Goal: Task Accomplishment & Management: Manage account settings

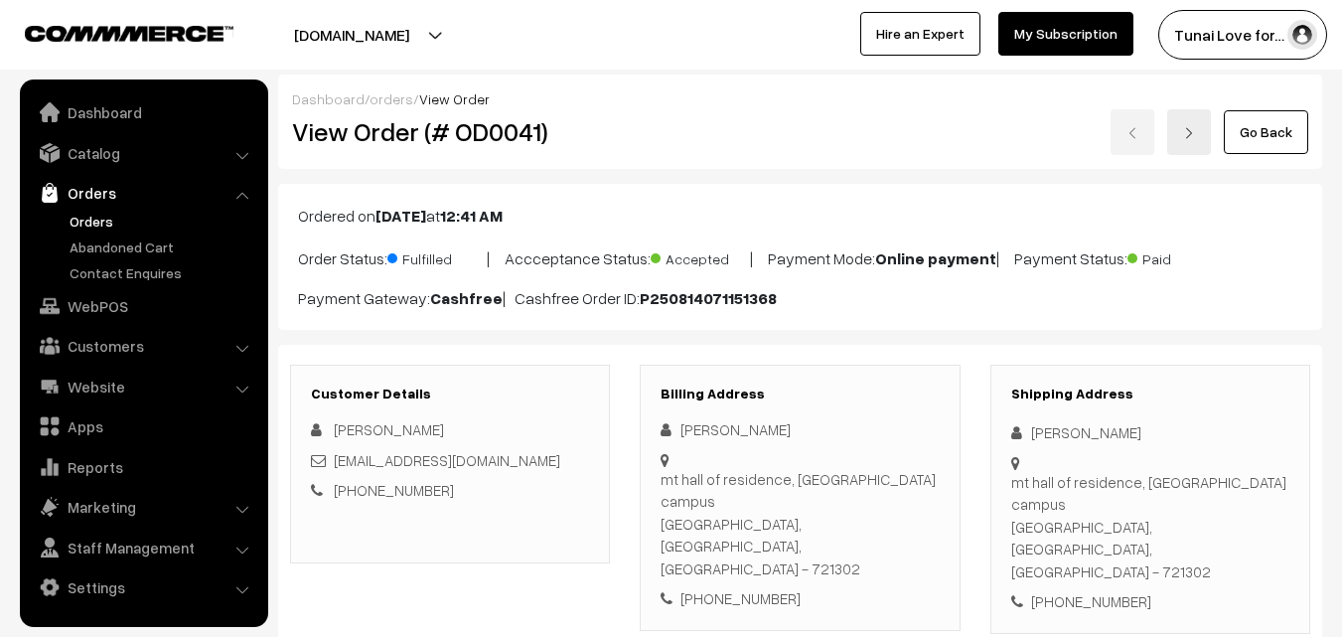
scroll to position [99, 0]
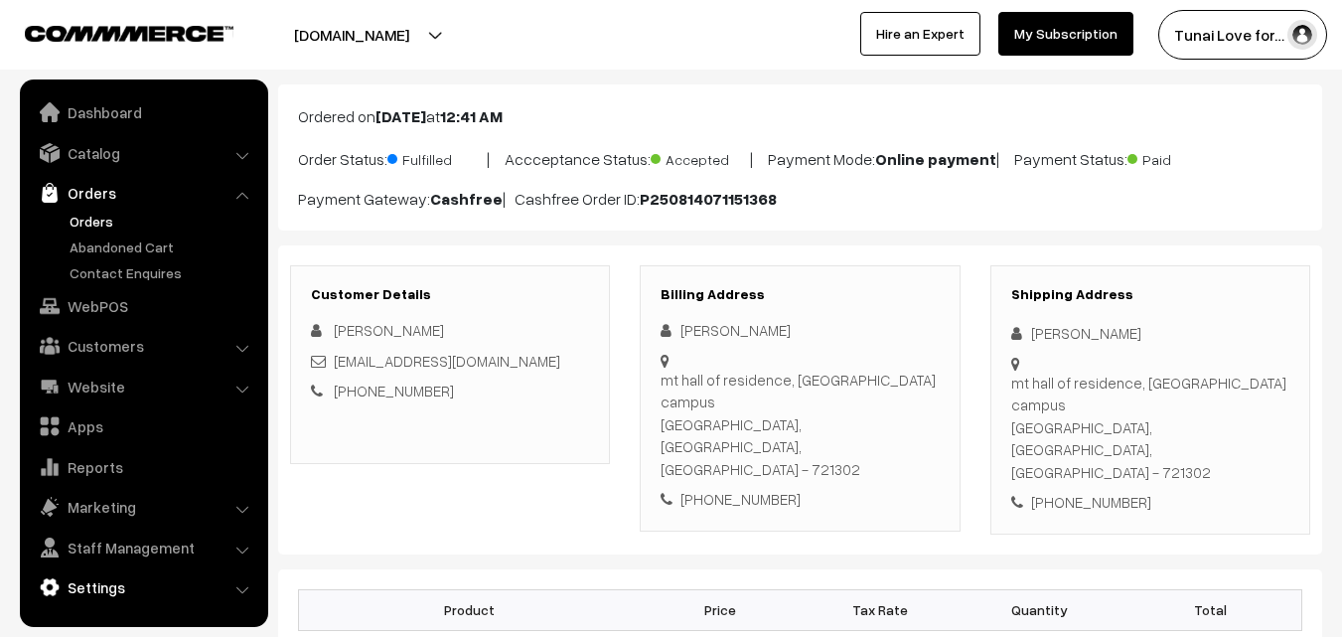
click at [101, 585] on link "Settings" at bounding box center [143, 587] width 236 height 36
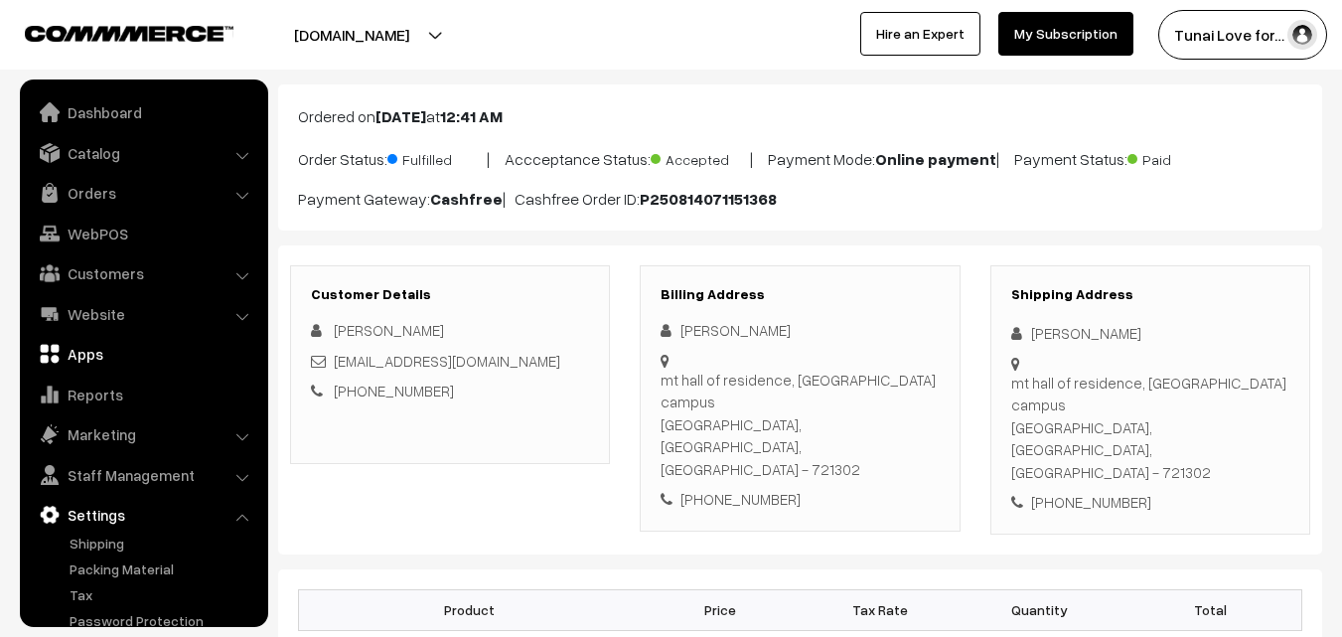
scroll to position [0, 0]
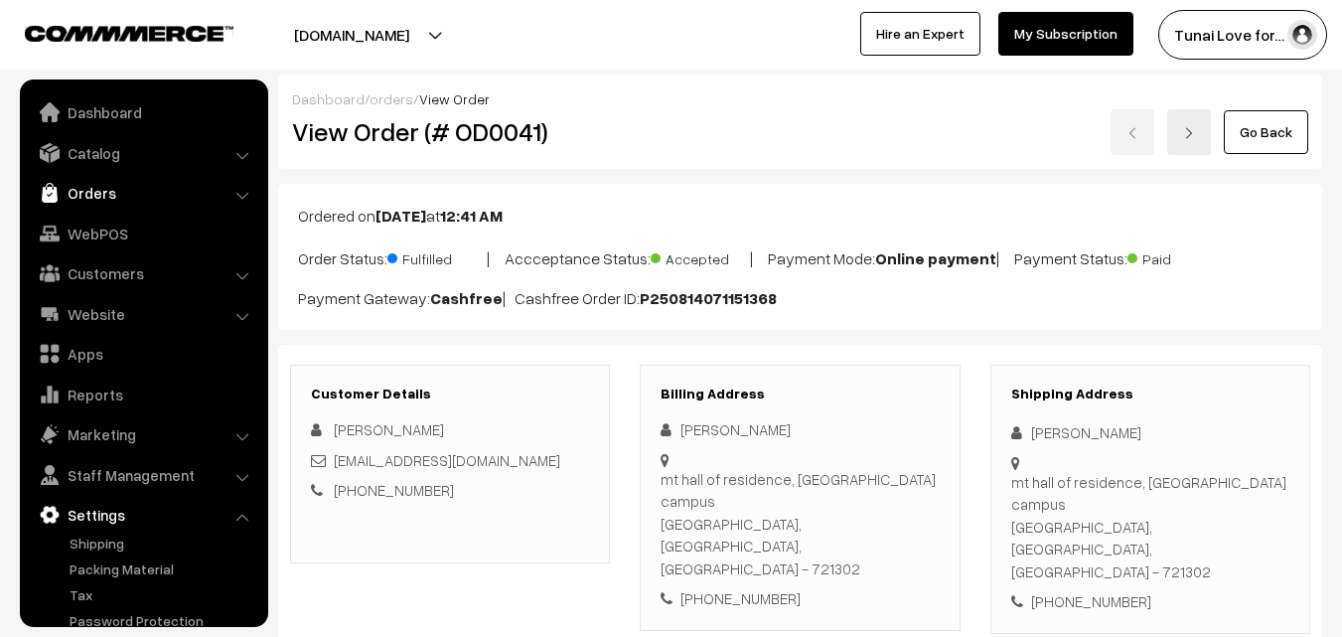
click at [111, 192] on link "Orders" at bounding box center [143, 193] width 236 height 36
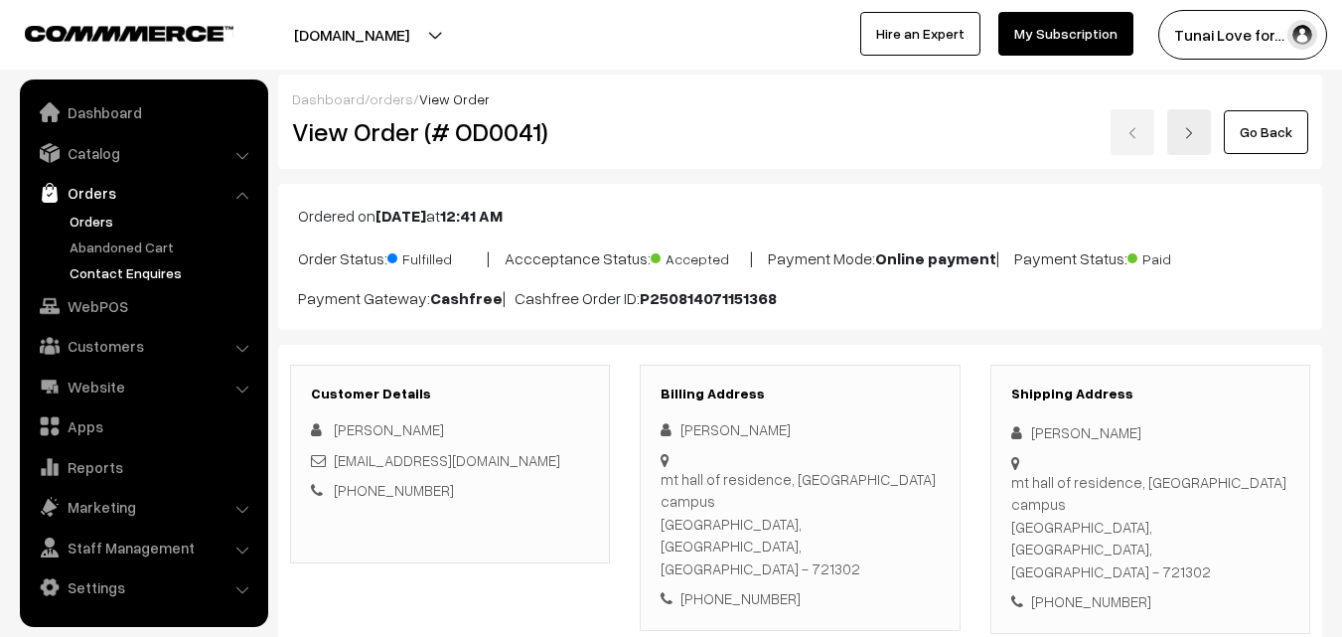
click at [131, 267] on link "Contact Enquires" at bounding box center [163, 272] width 197 height 21
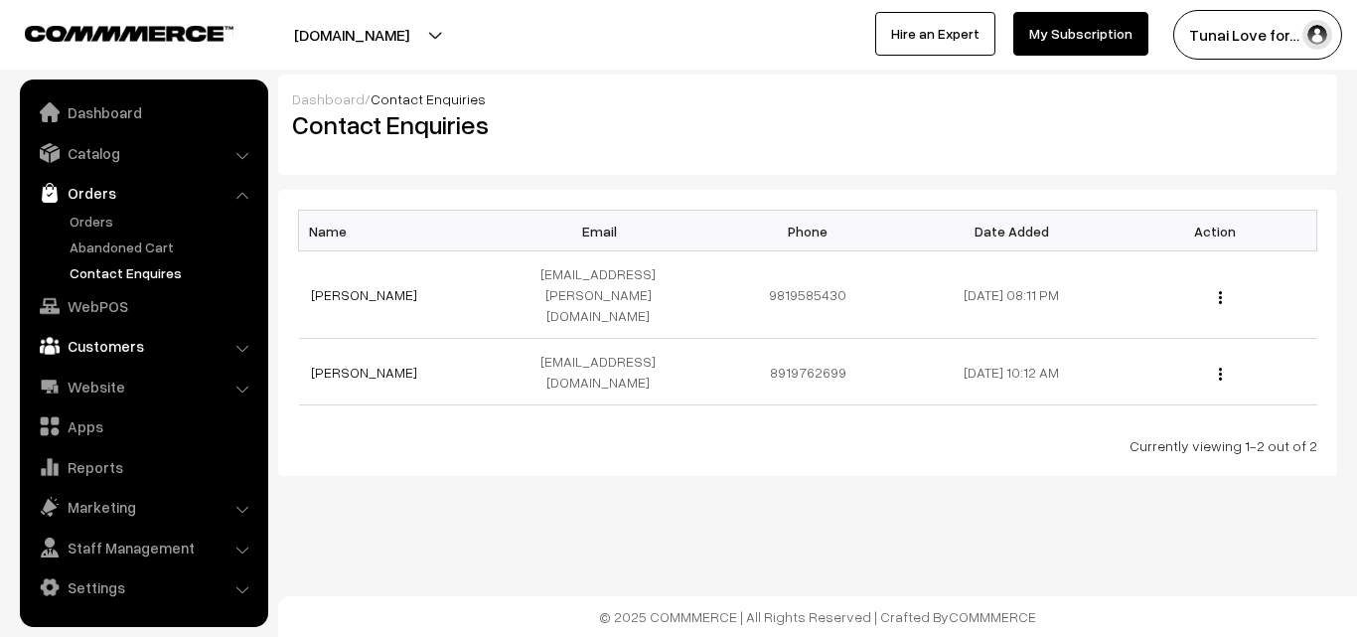
click at [225, 356] on link "Customers" at bounding box center [143, 346] width 236 height 36
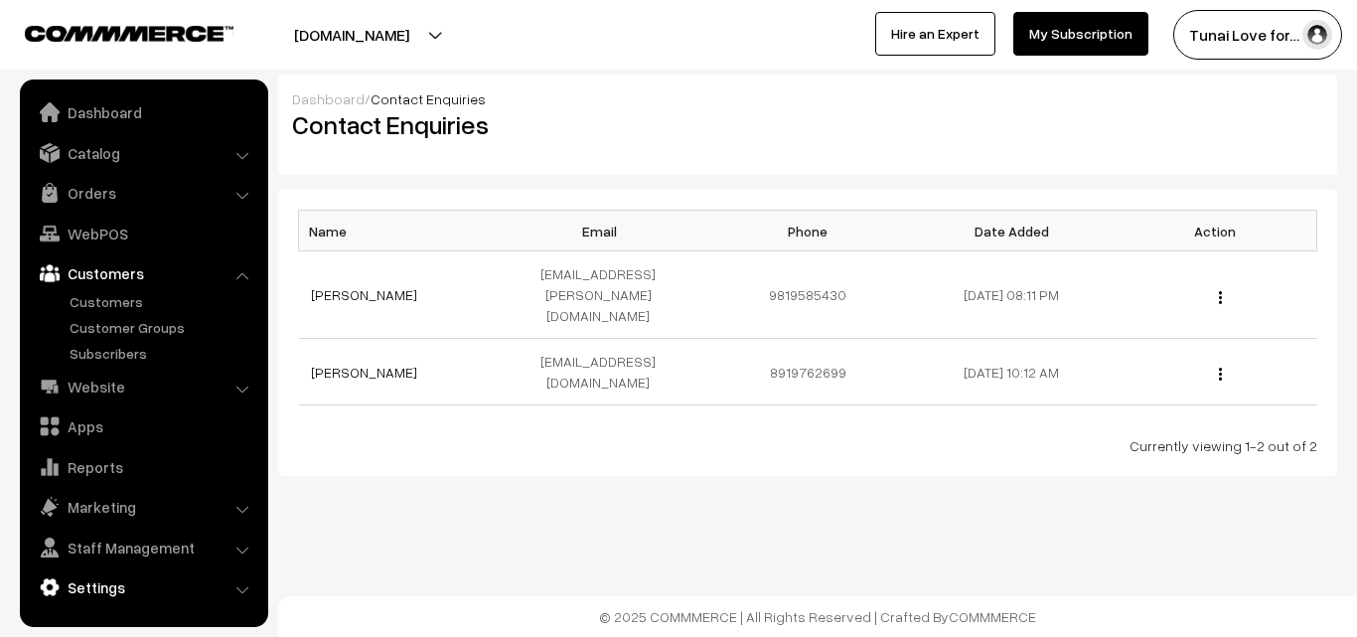
click at [130, 587] on link "Settings" at bounding box center [143, 587] width 236 height 36
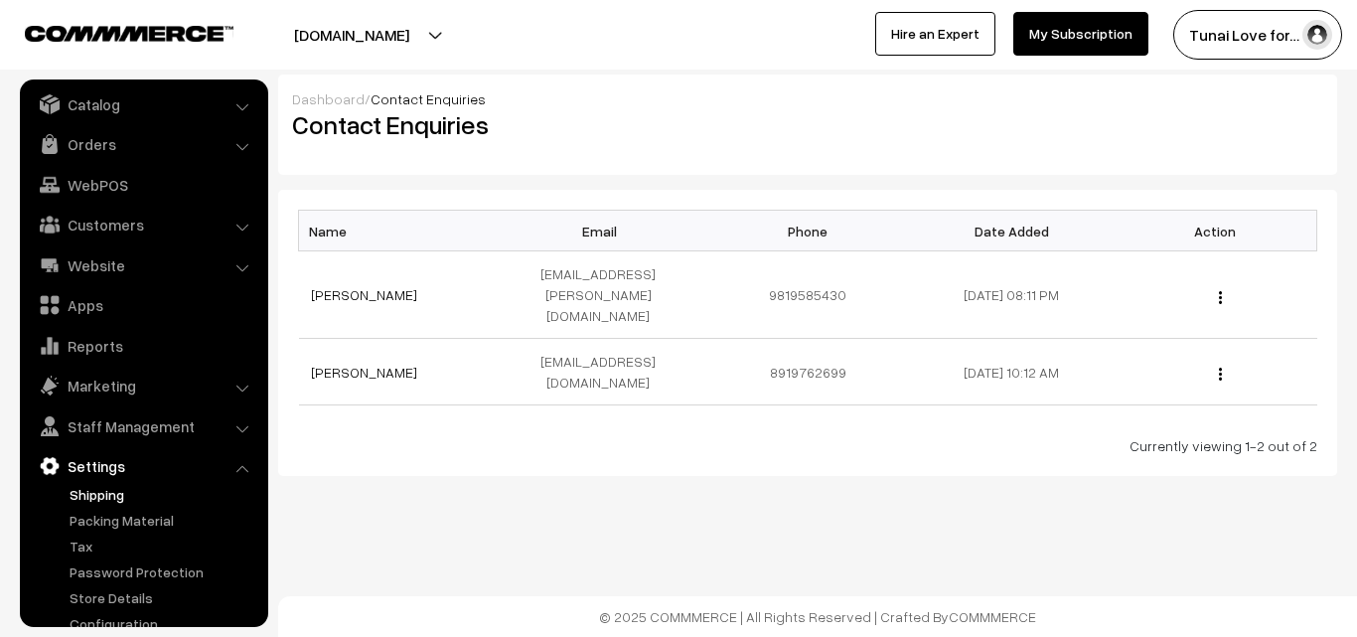
scroll to position [75, 0]
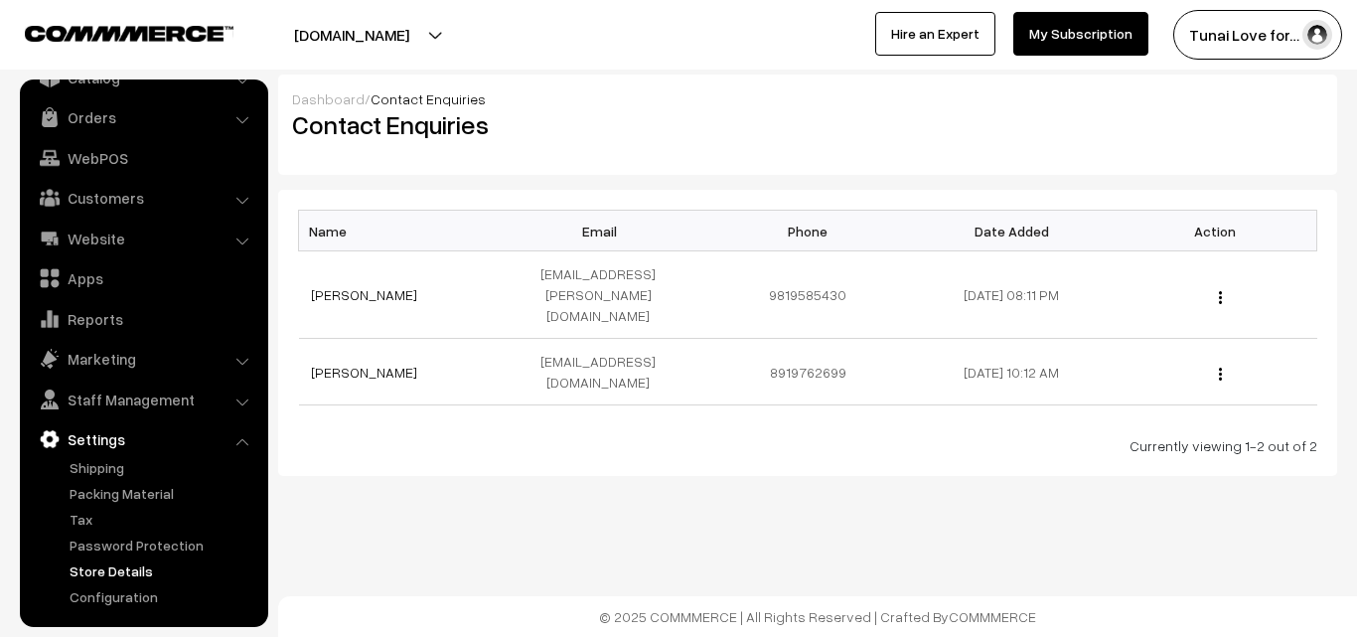
click at [134, 570] on link "Store Details" at bounding box center [163, 570] width 197 height 21
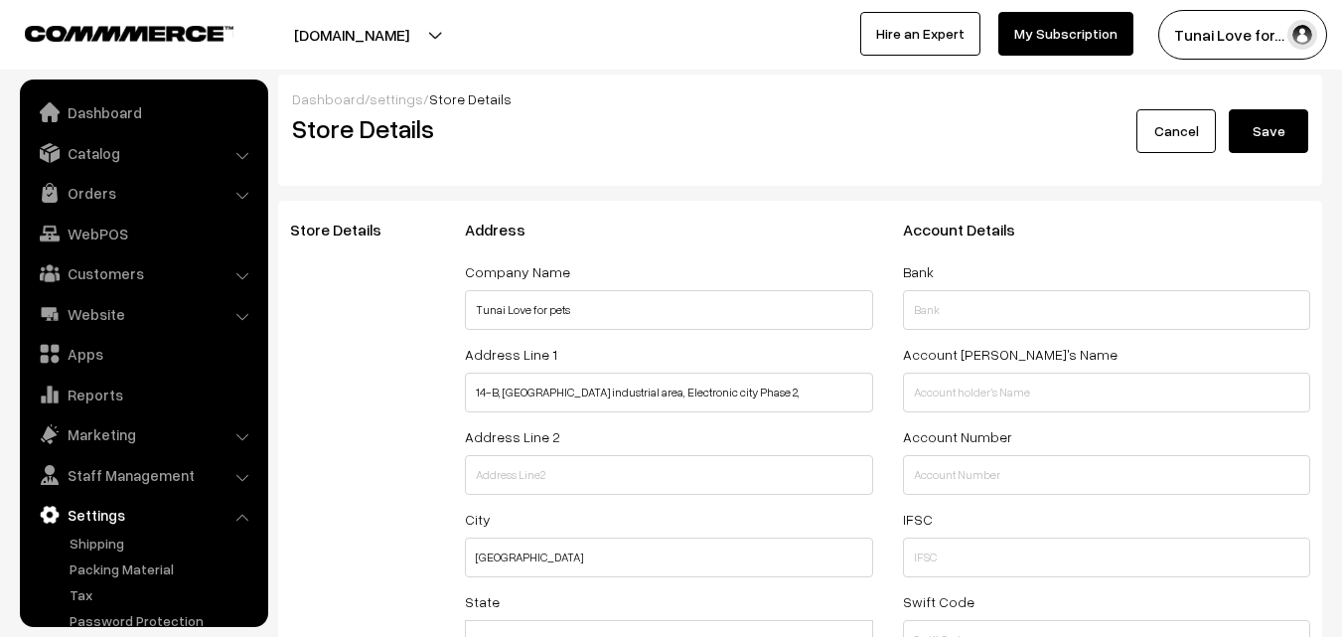
select select "99"
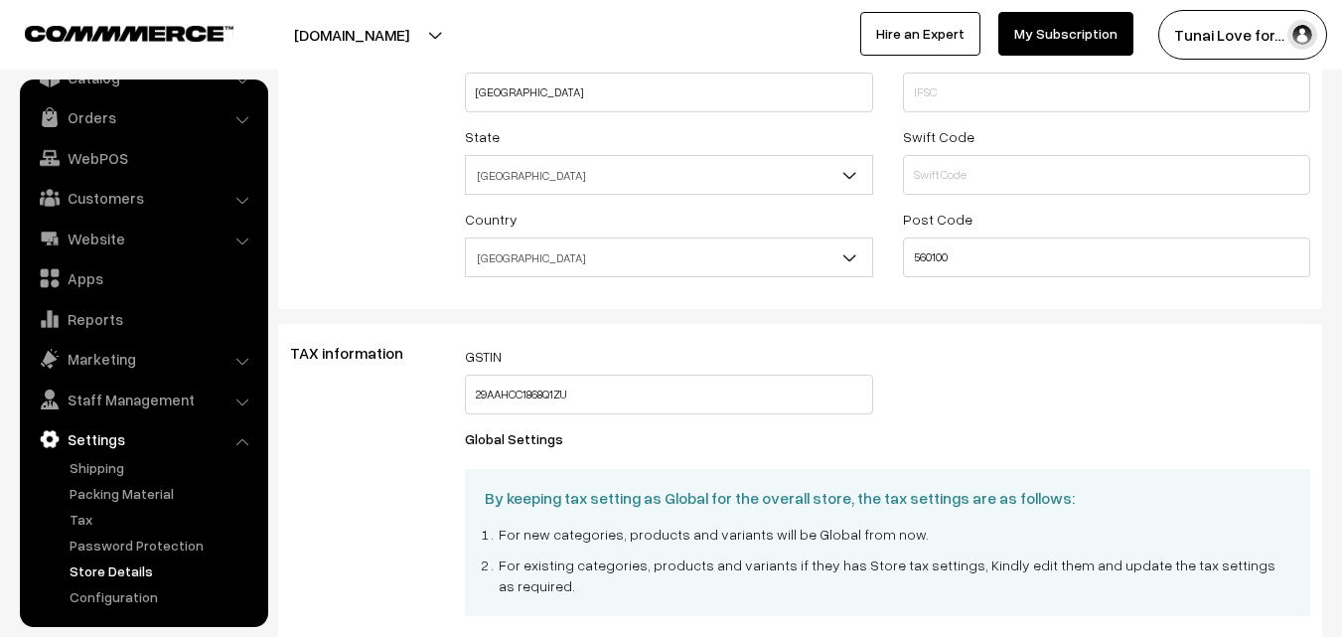
scroll to position [464, 0]
click at [92, 590] on link "Configuration" at bounding box center [163, 596] width 197 height 21
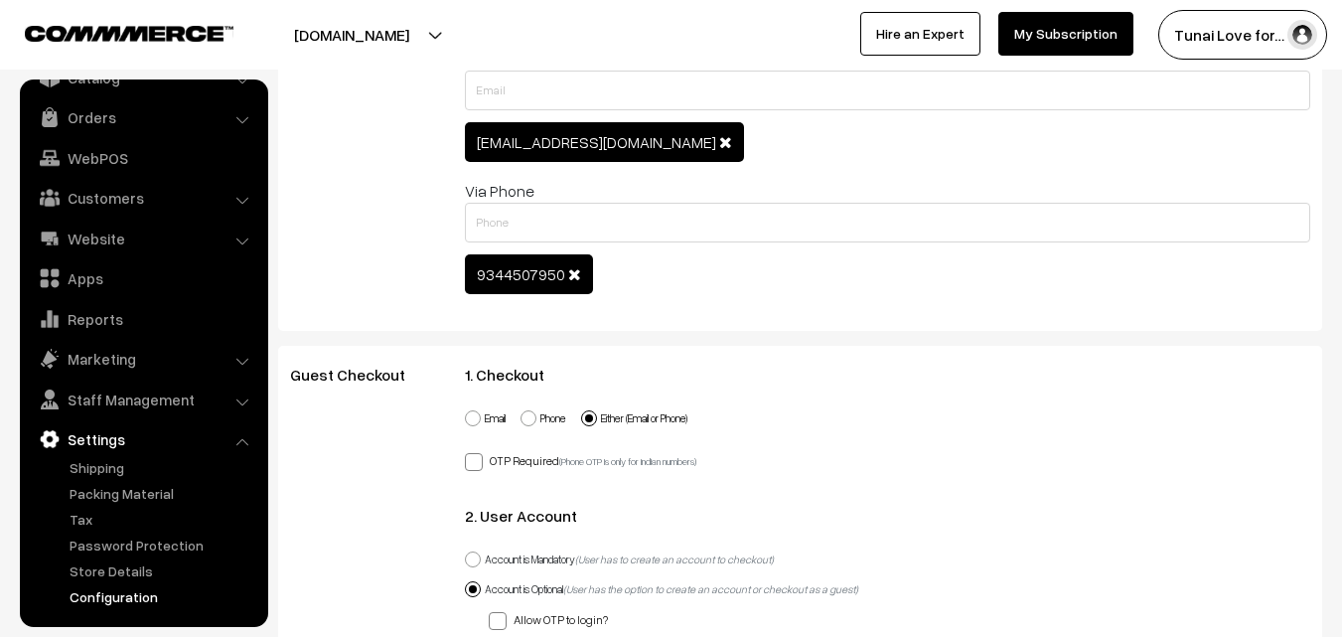
scroll to position [894, 0]
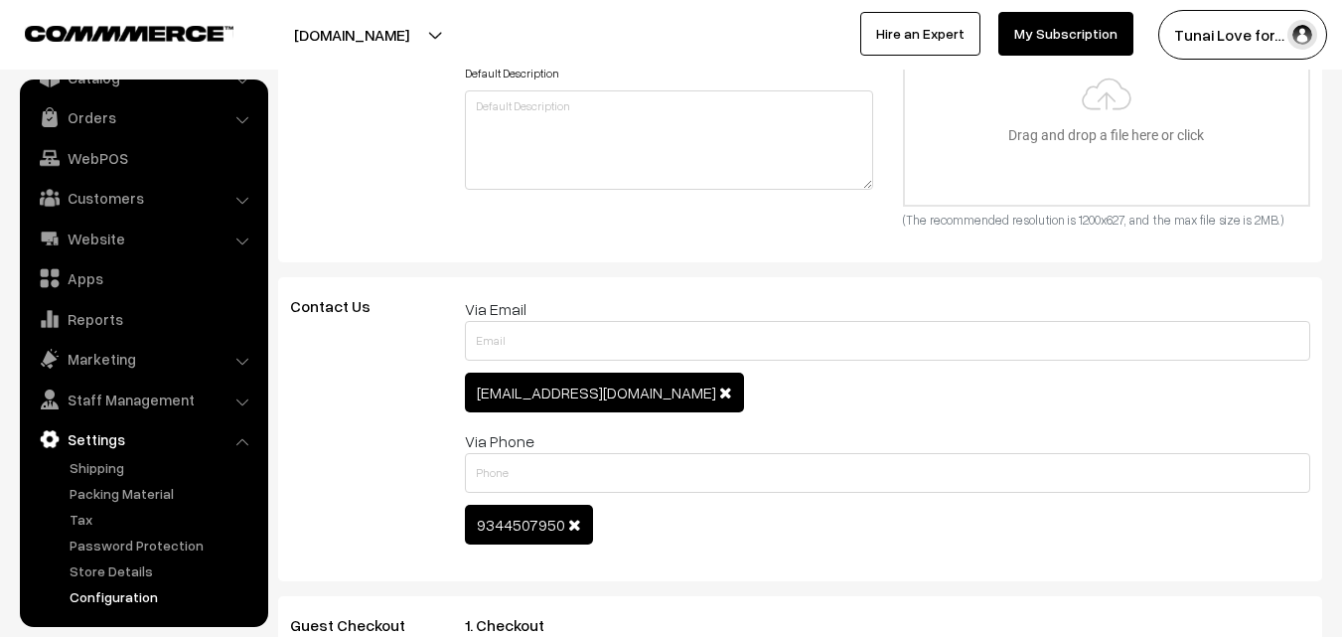
click at [382, 25] on button "[DOMAIN_NAME]" at bounding box center [351, 35] width 254 height 50
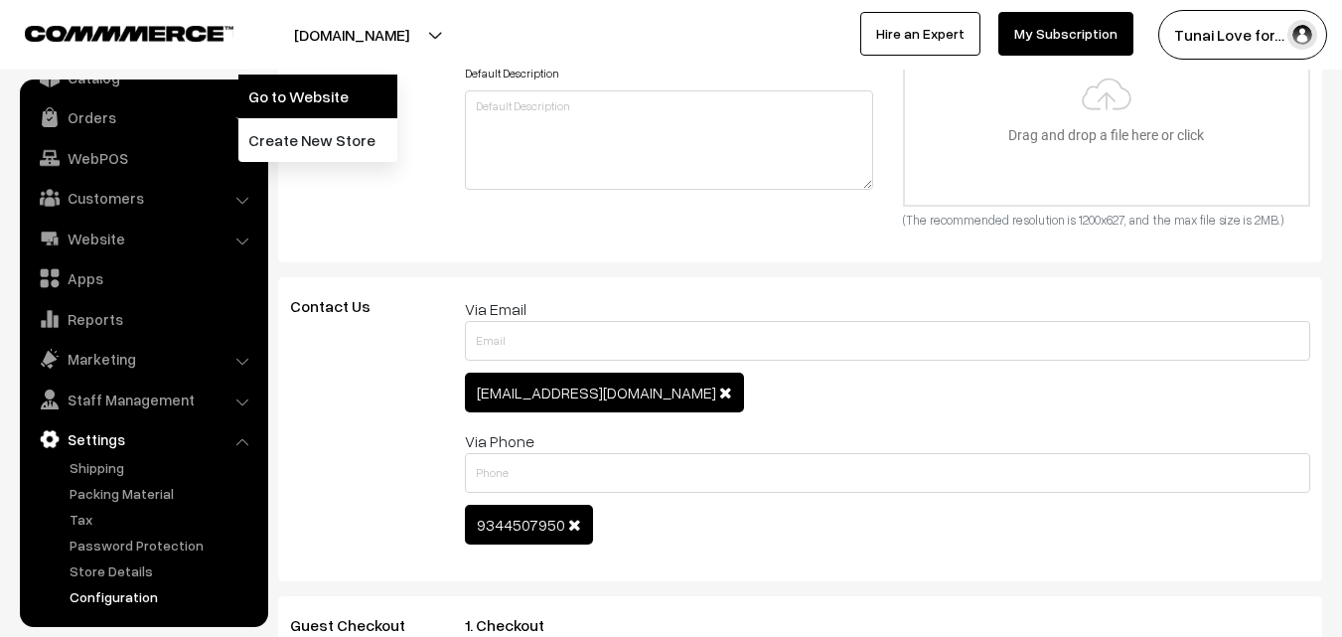
click at [321, 98] on link "Go to Website" at bounding box center [317, 96] width 159 height 44
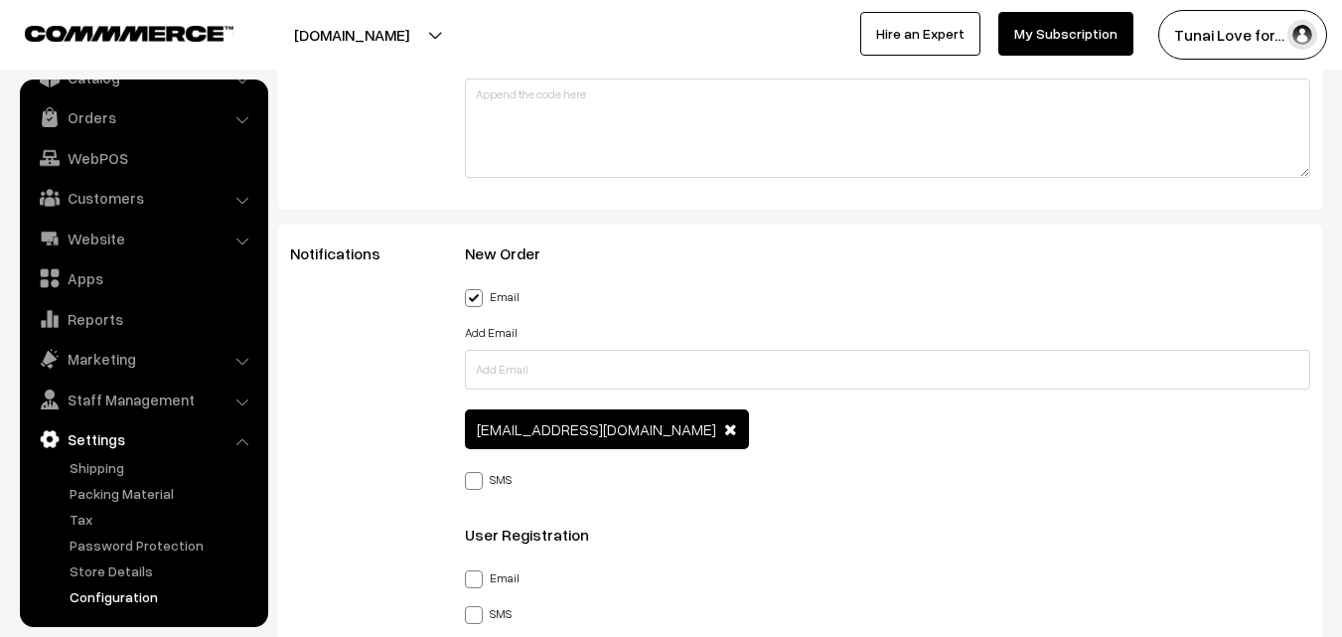
scroll to position [2900, 0]
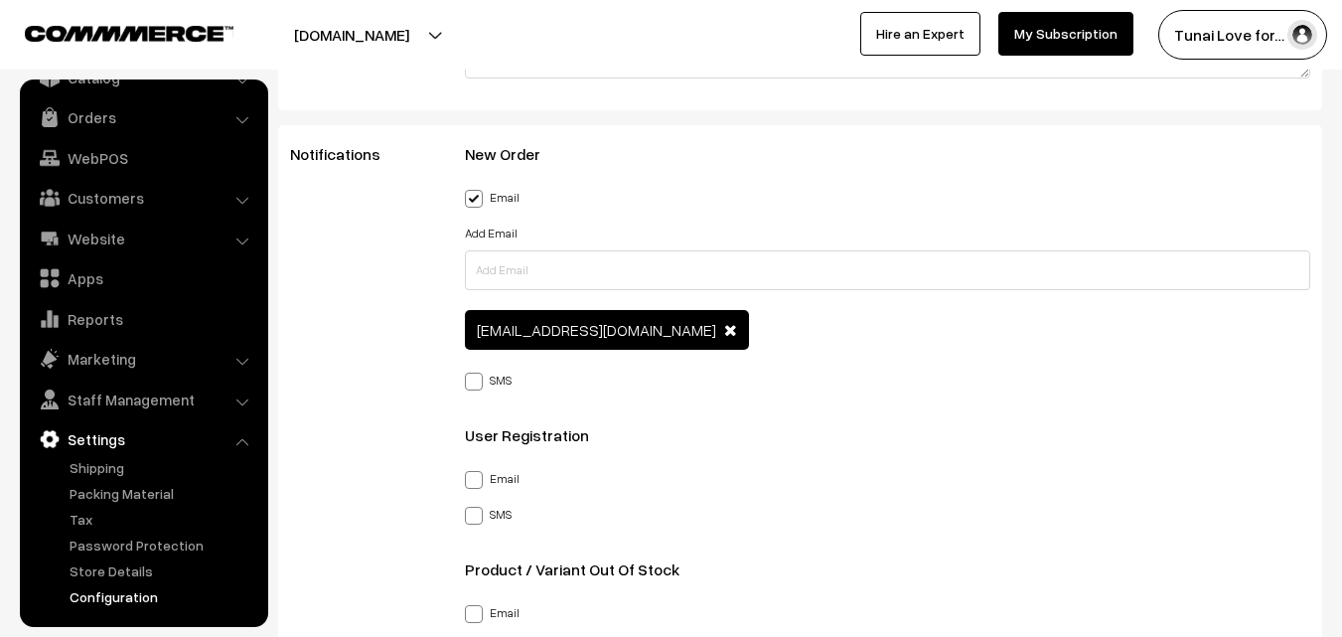
click at [478, 387] on span at bounding box center [474, 381] width 18 height 18
click at [478, 384] on input "SMS" at bounding box center [471, 377] width 13 height 13
checkbox input "true"
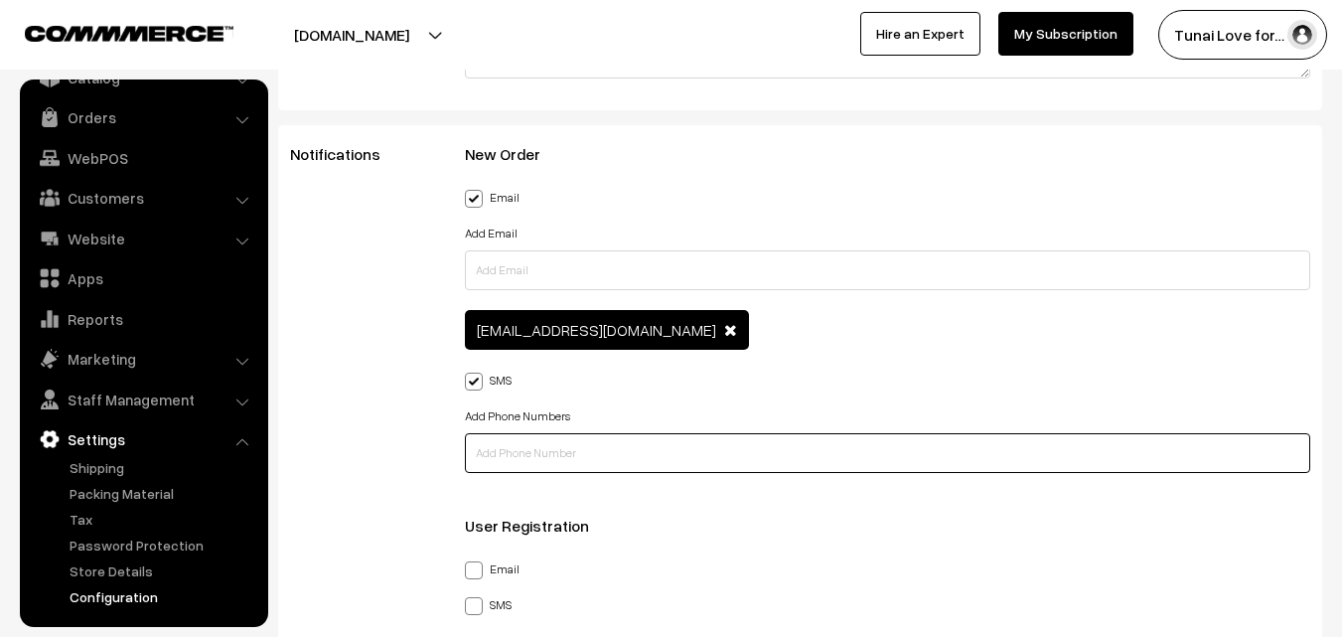
click at [551, 452] on input "text" at bounding box center [887, 453] width 845 height 40
type input "7667144147"
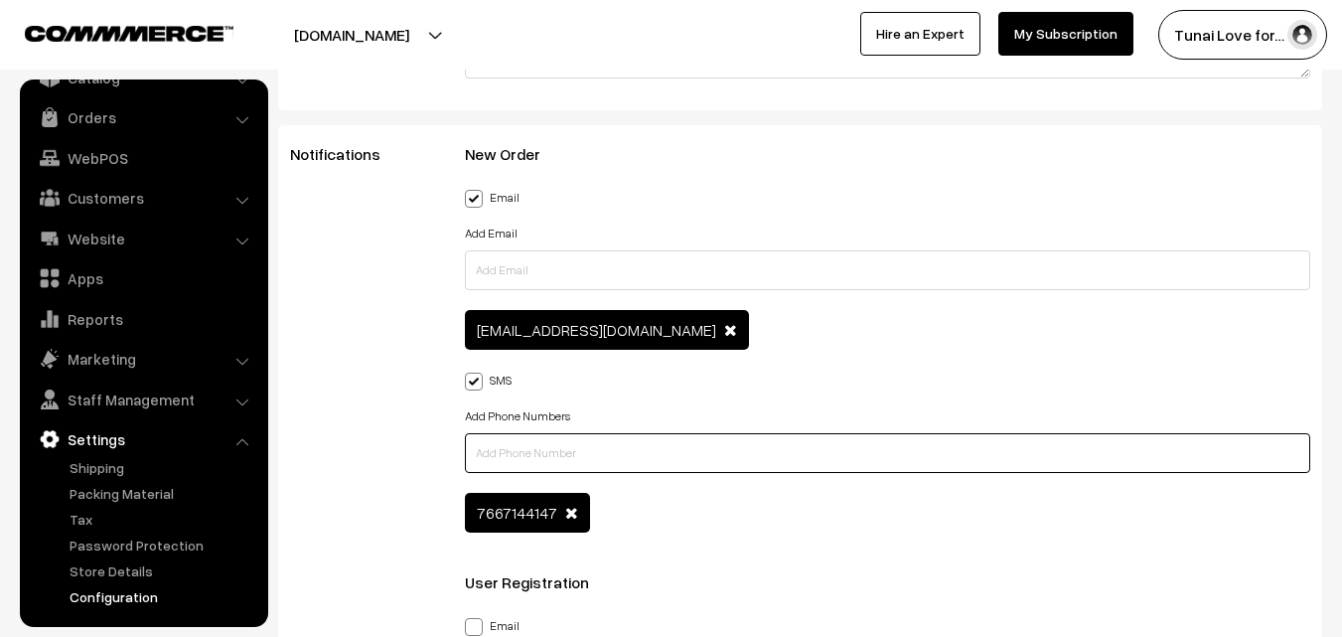
click at [579, 441] on input "text" at bounding box center [887, 453] width 845 height 40
type input "8610270072"
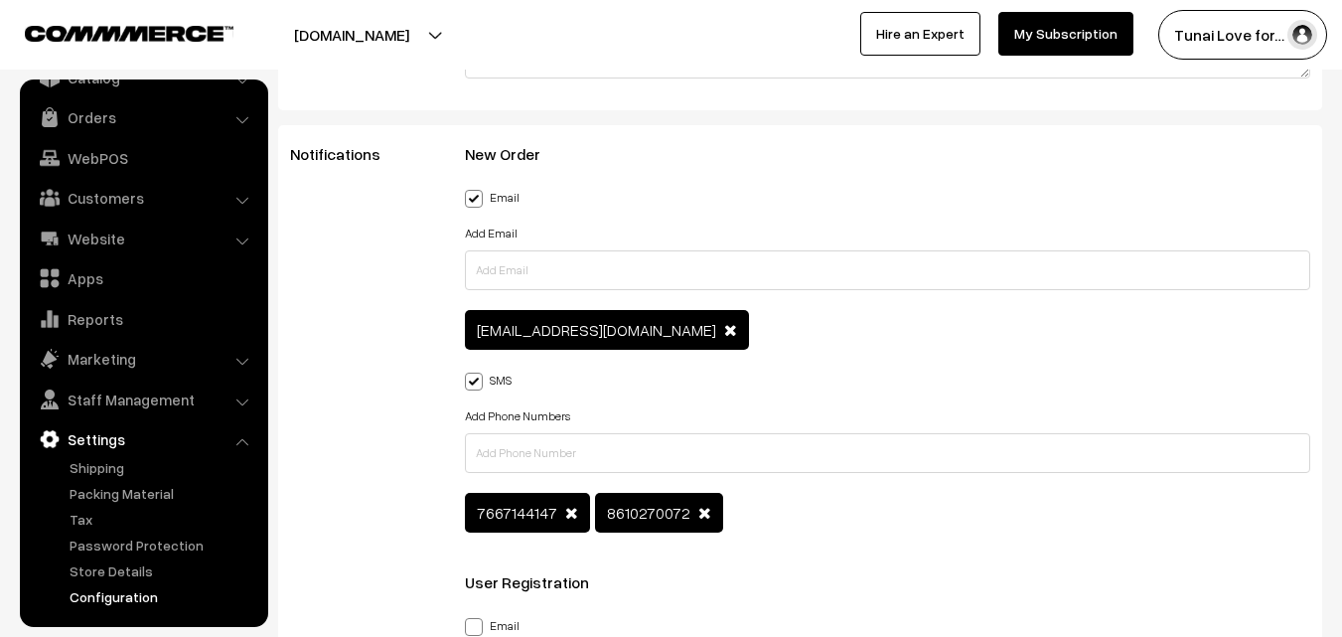
click at [663, 517] on div "7667144147 8610270072" at bounding box center [887, 515] width 845 height 45
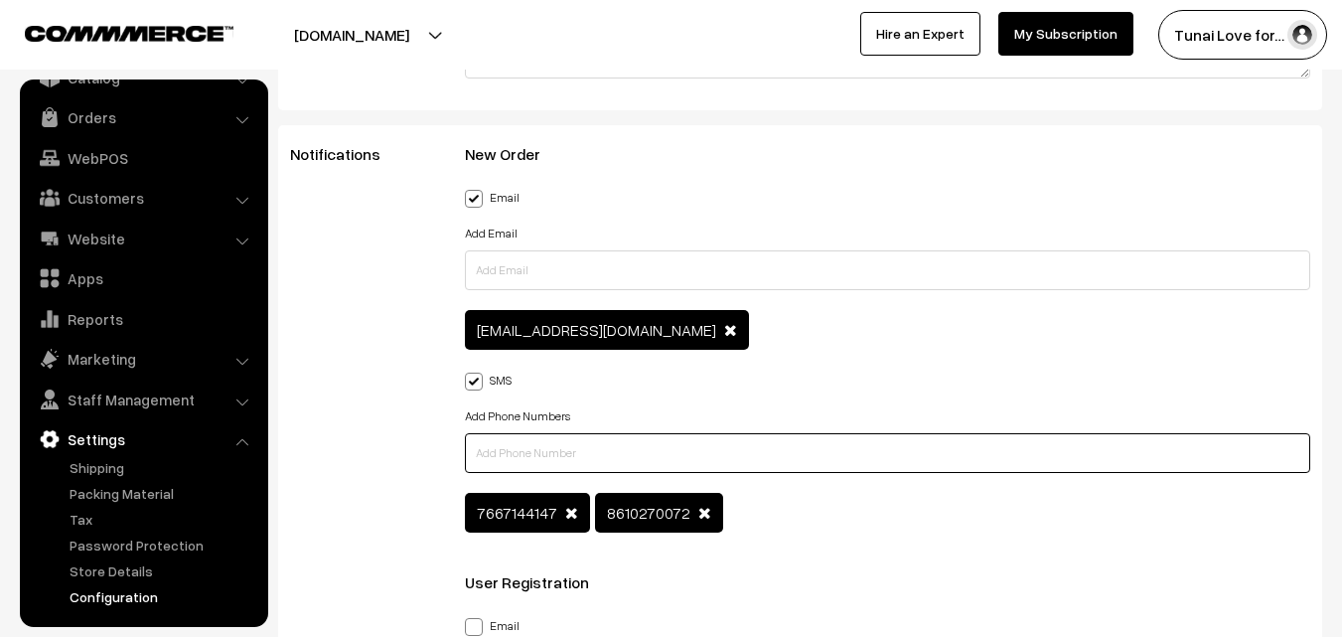
click at [719, 453] on input "text" at bounding box center [887, 453] width 845 height 40
type input "98862"
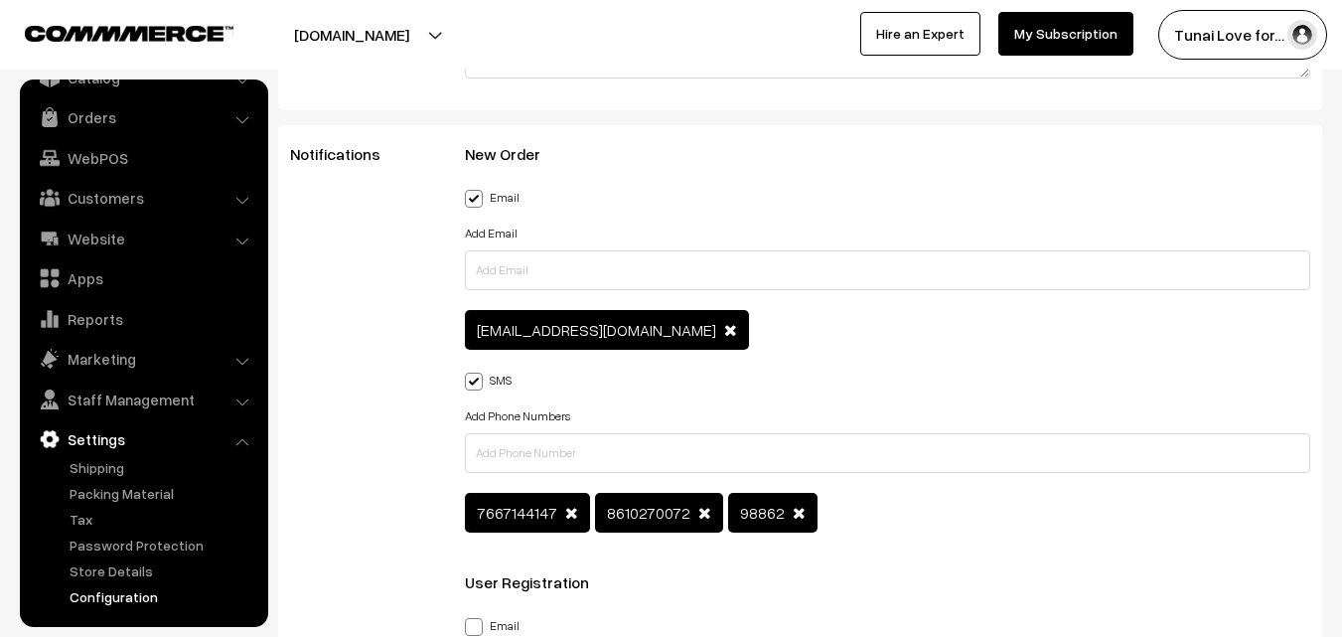
click at [793, 511] on span at bounding box center [799, 513] width 13 height 16
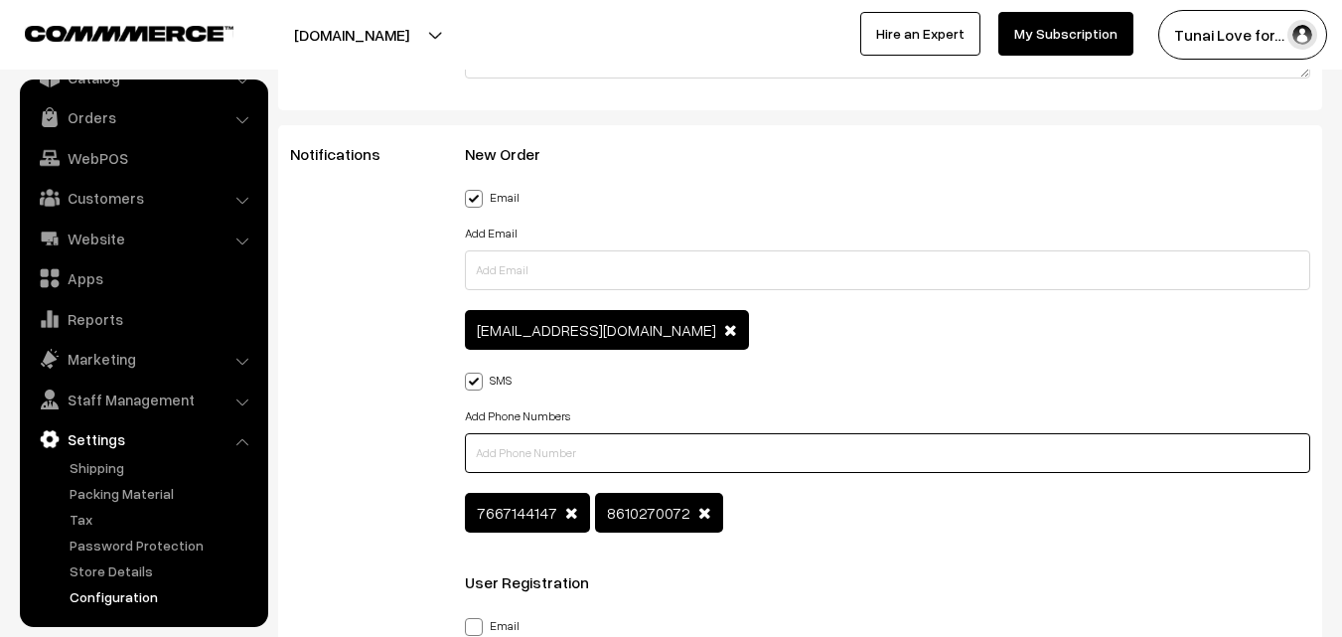
click at [570, 459] on input "text" at bounding box center [887, 453] width 845 height 40
type input "9886295957"
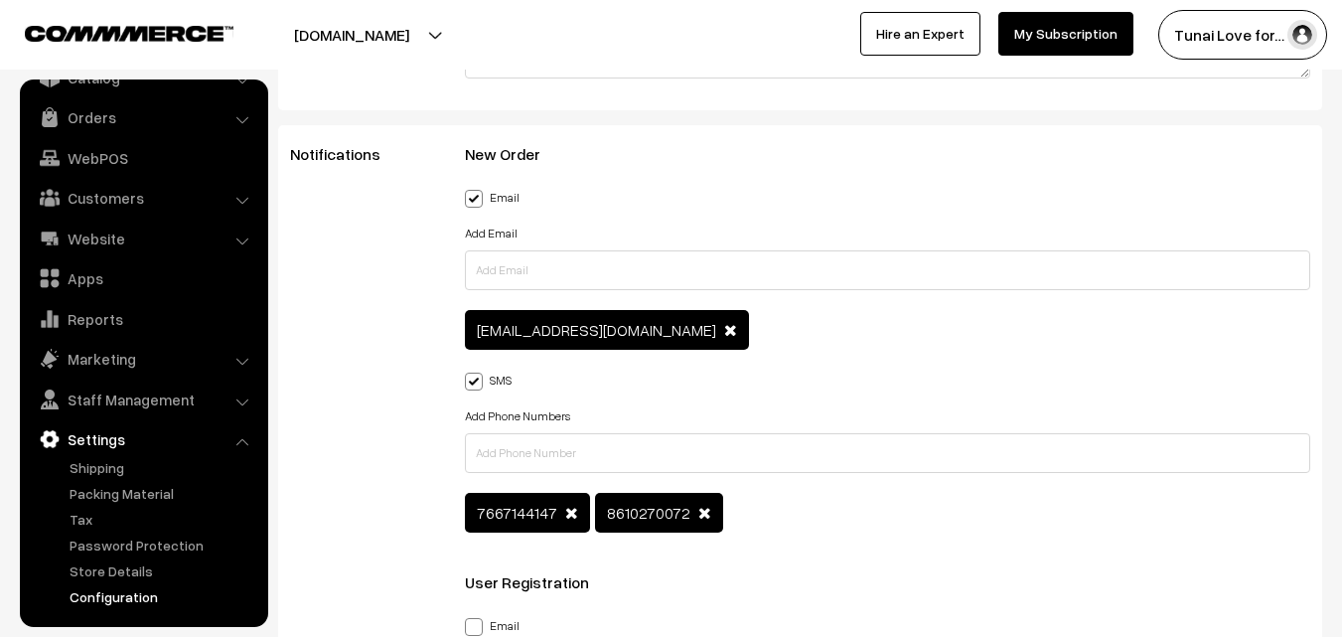
click at [800, 525] on div "7667144147 8610270072" at bounding box center [887, 515] width 845 height 45
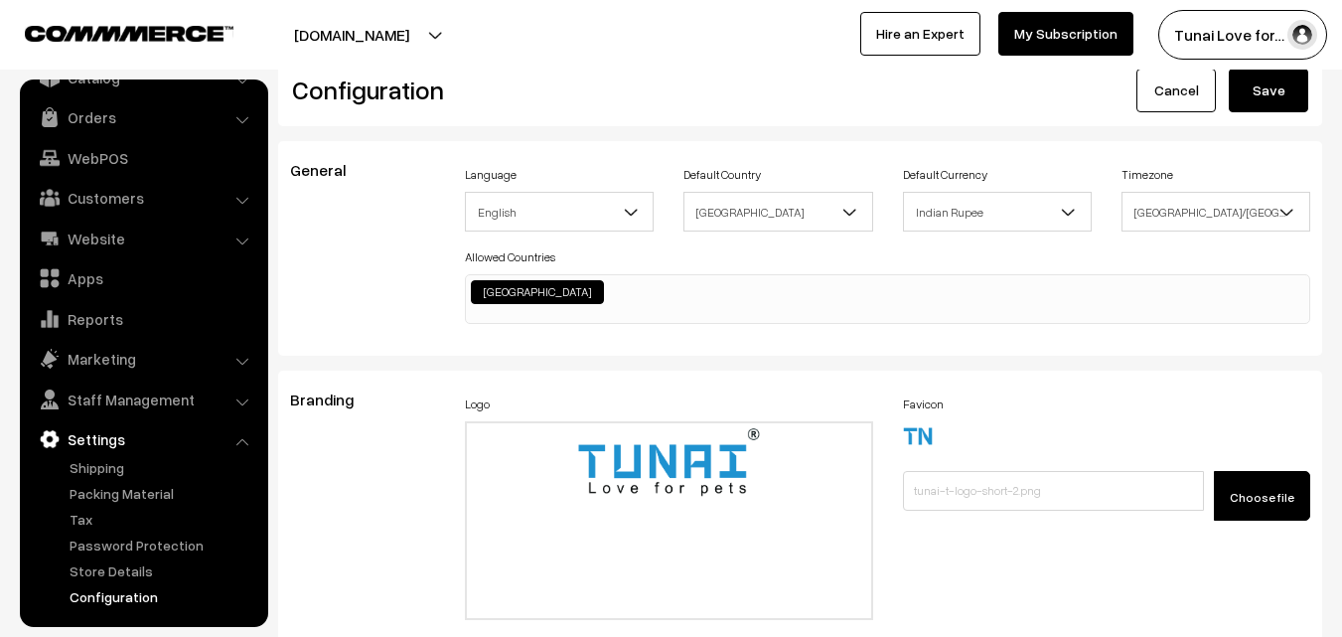
scroll to position [0, 0]
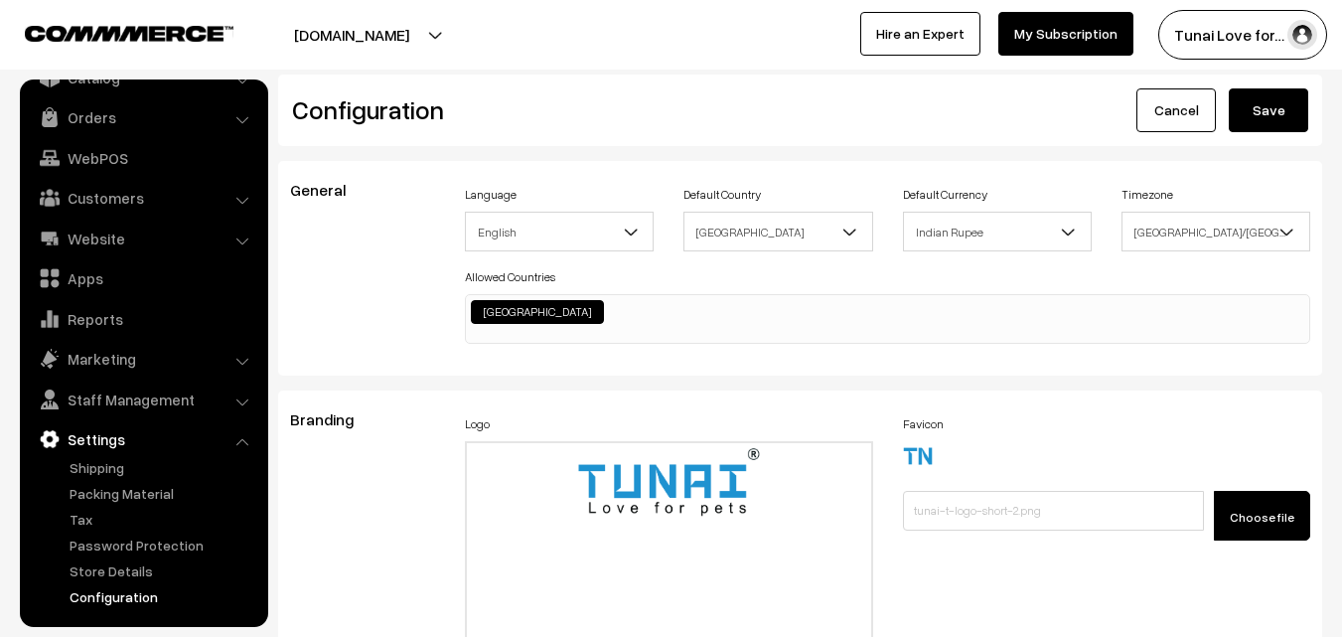
click at [1290, 107] on button "Save" at bounding box center [1268, 110] width 79 height 44
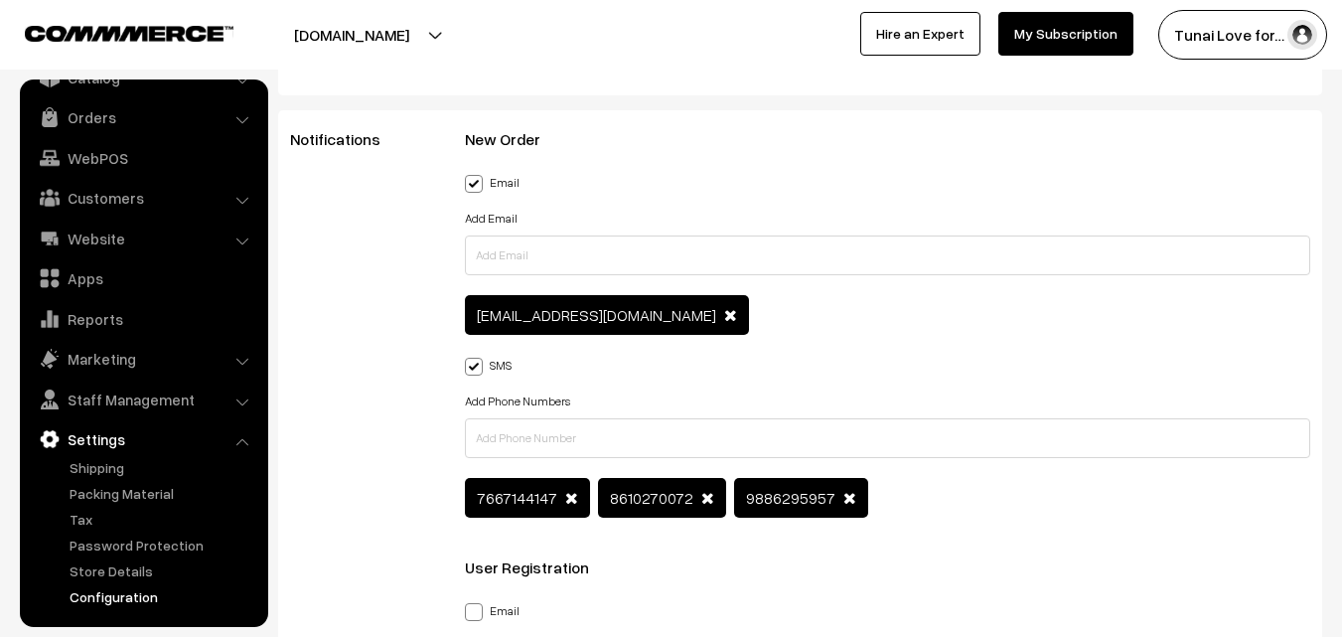
scroll to position [2880, 0]
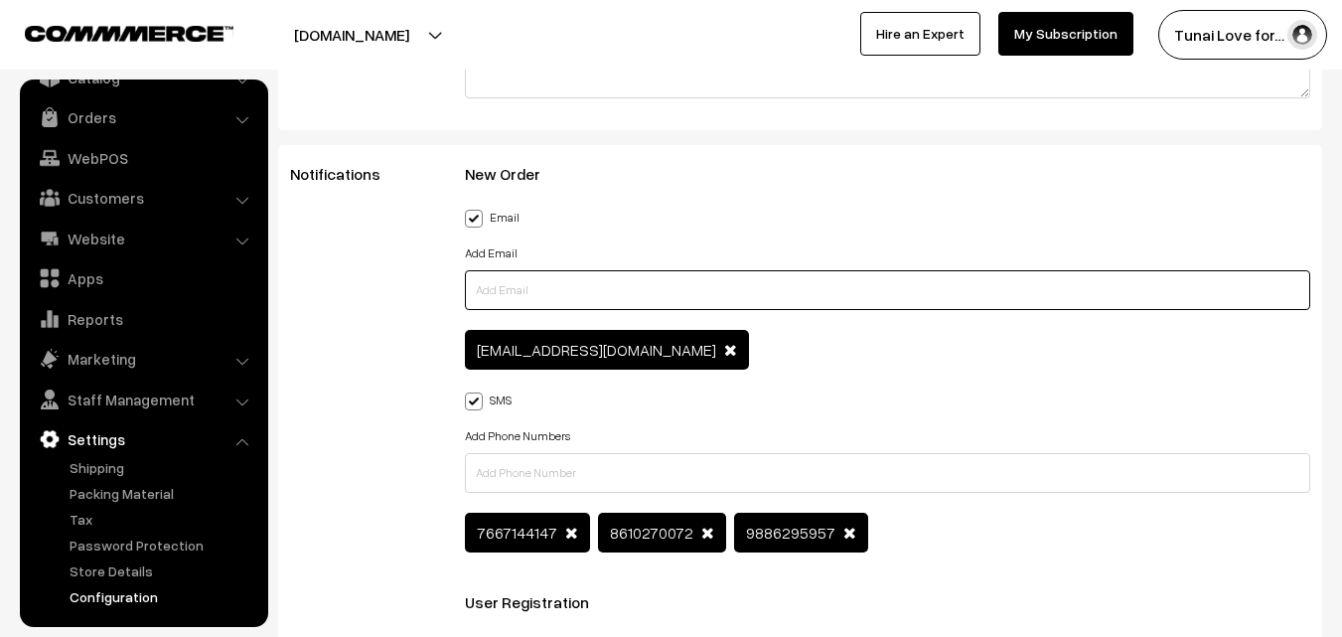
click at [656, 291] on input "text" at bounding box center [887, 290] width 845 height 40
type input "gopalakrishnan633@gmail.com"
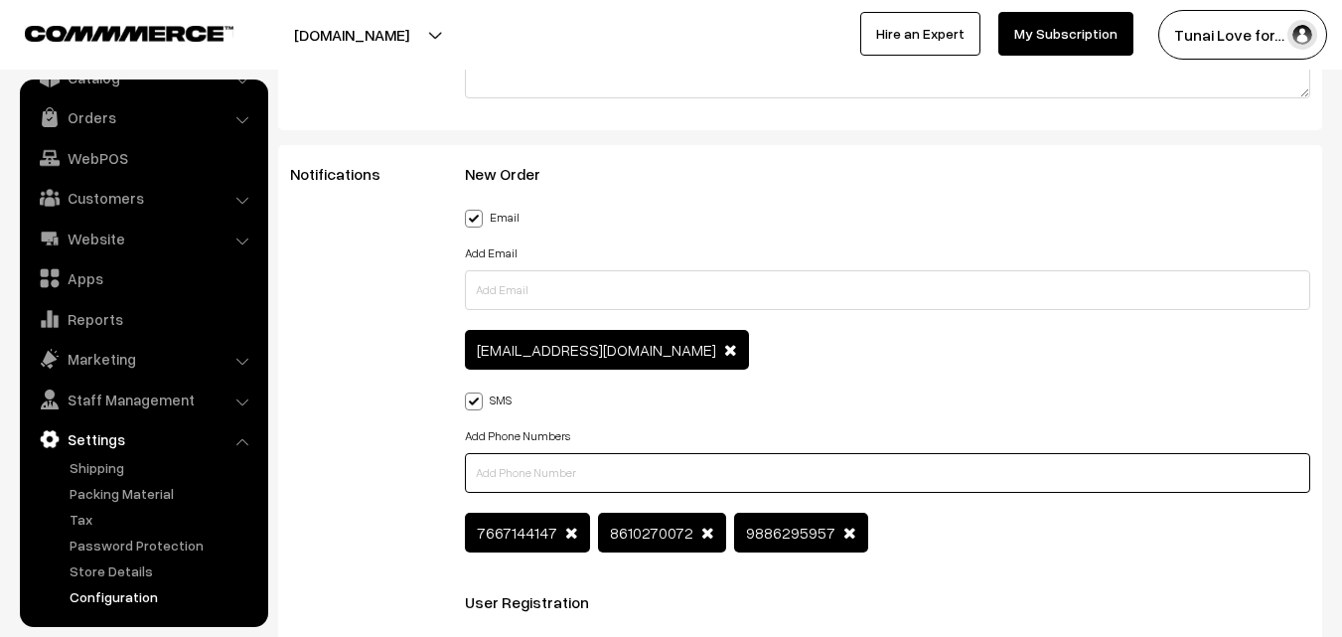
type input "7667144147"
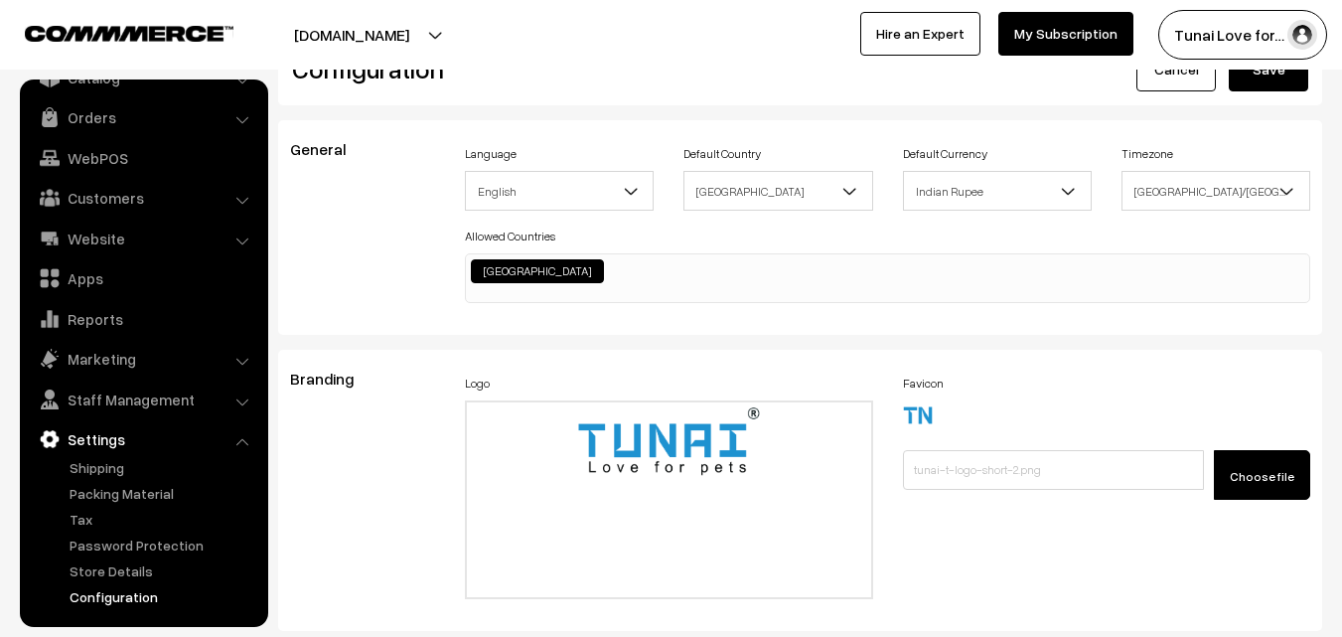
scroll to position [0, 0]
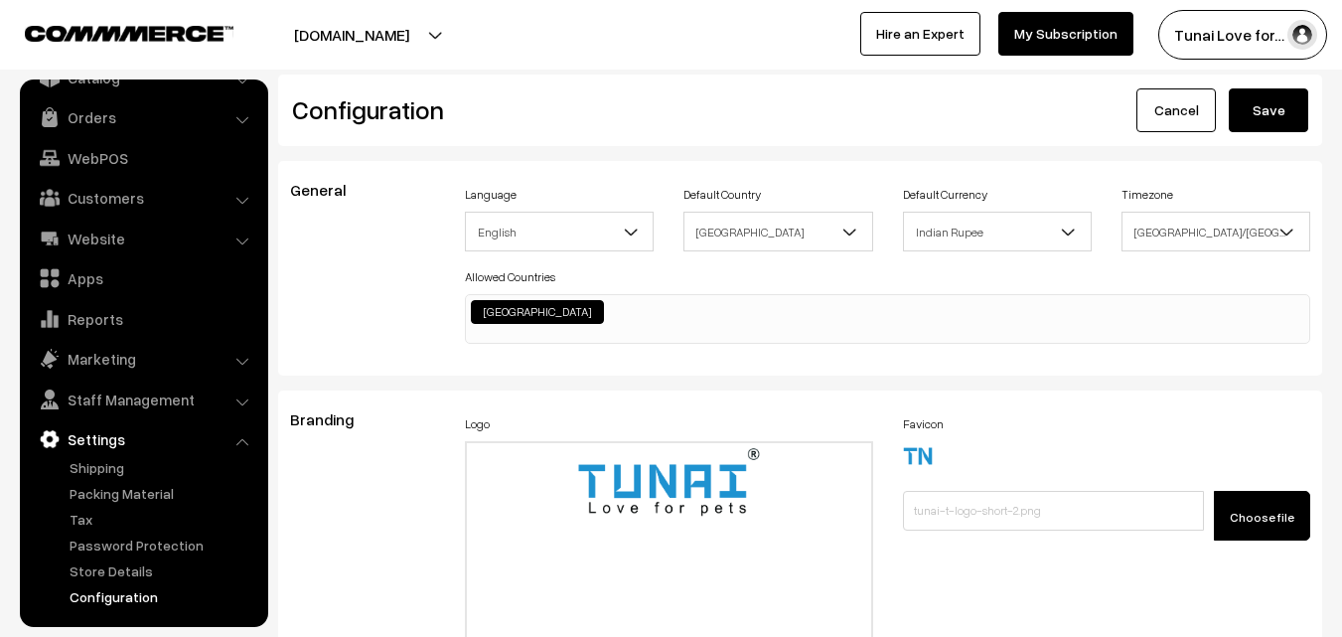
click at [1282, 100] on button "Save" at bounding box center [1268, 110] width 79 height 44
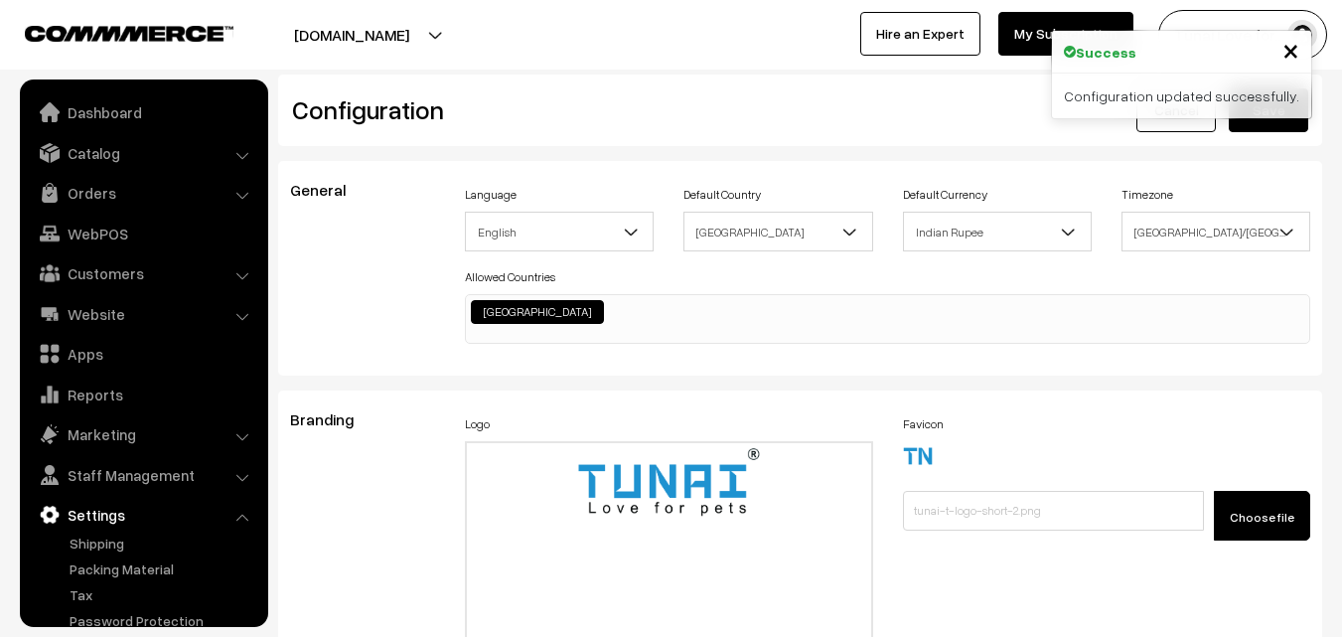
scroll to position [1598, 0]
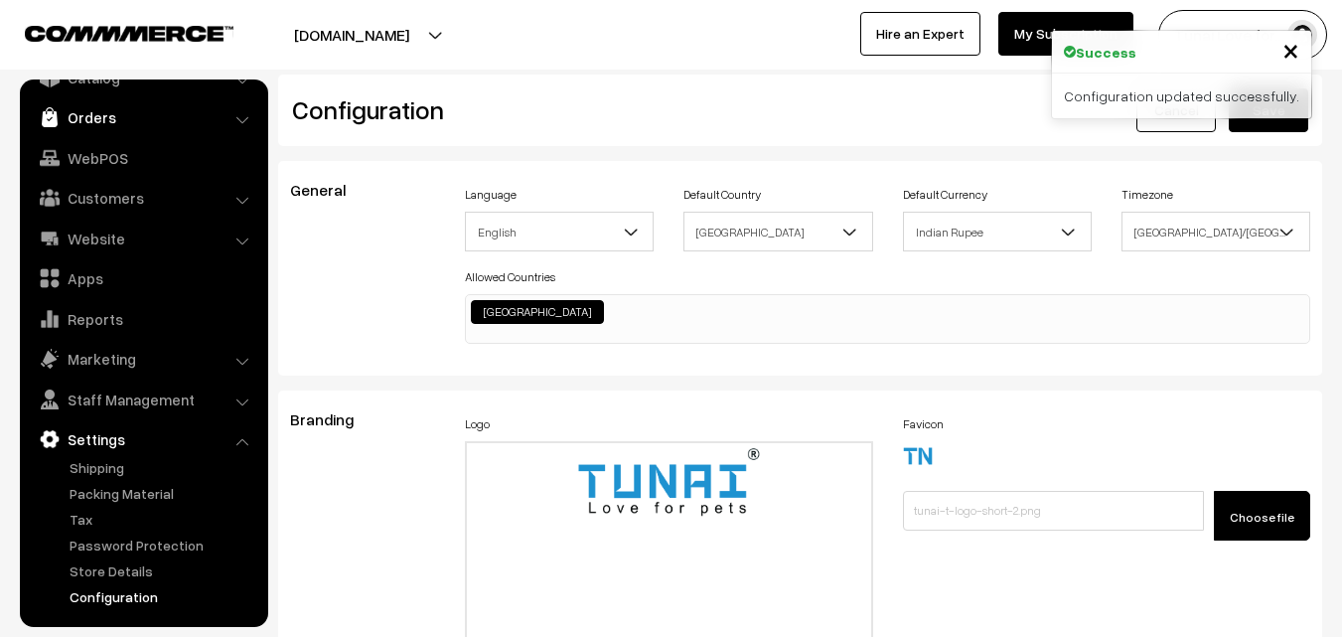
click at [109, 126] on link "Orders" at bounding box center [143, 117] width 236 height 36
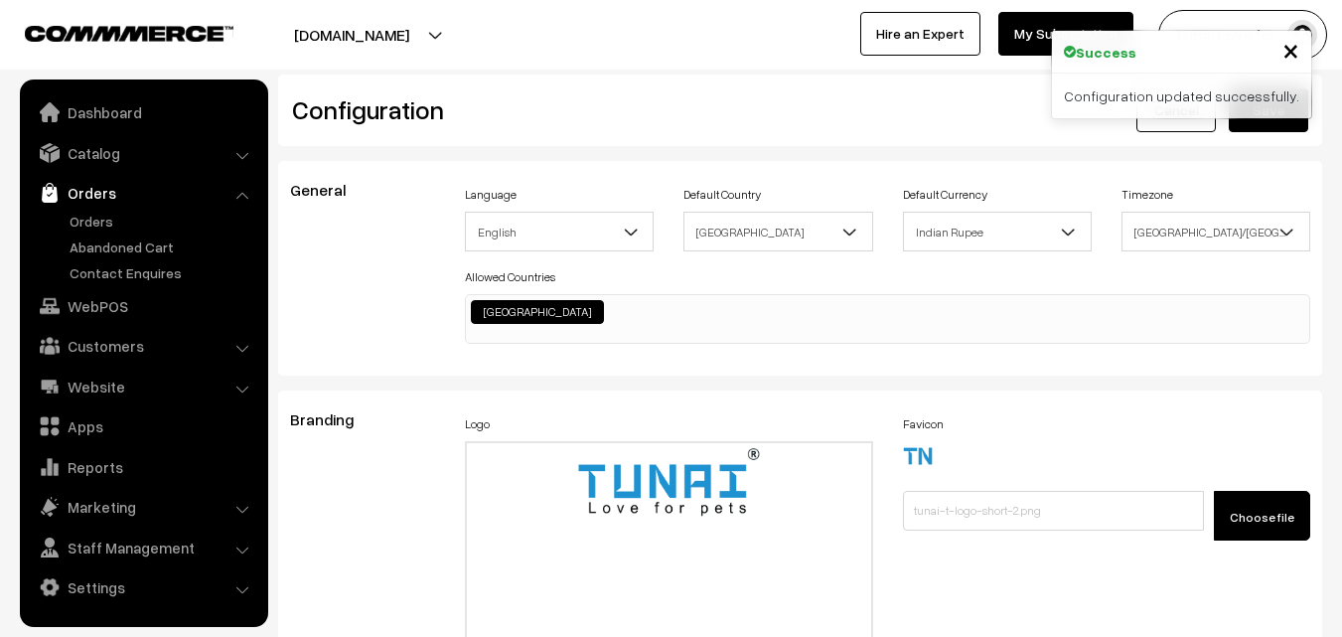
scroll to position [0, 0]
click at [108, 213] on link "Orders" at bounding box center [163, 221] width 197 height 21
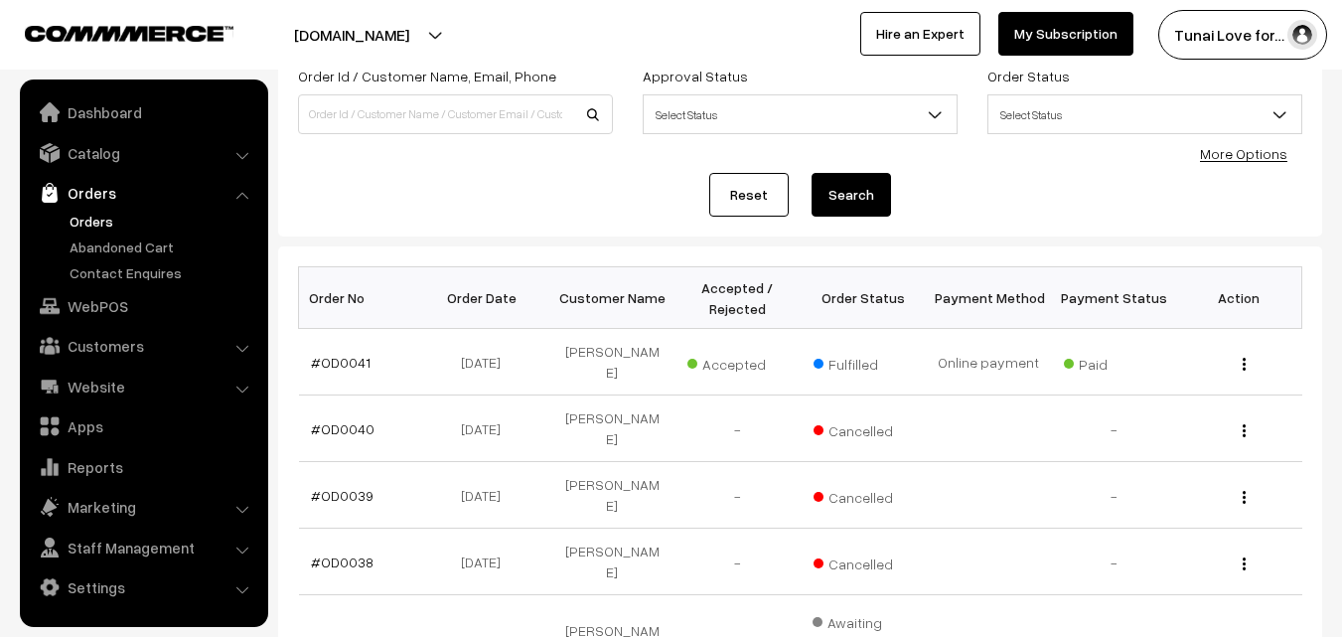
scroll to position [199, 0]
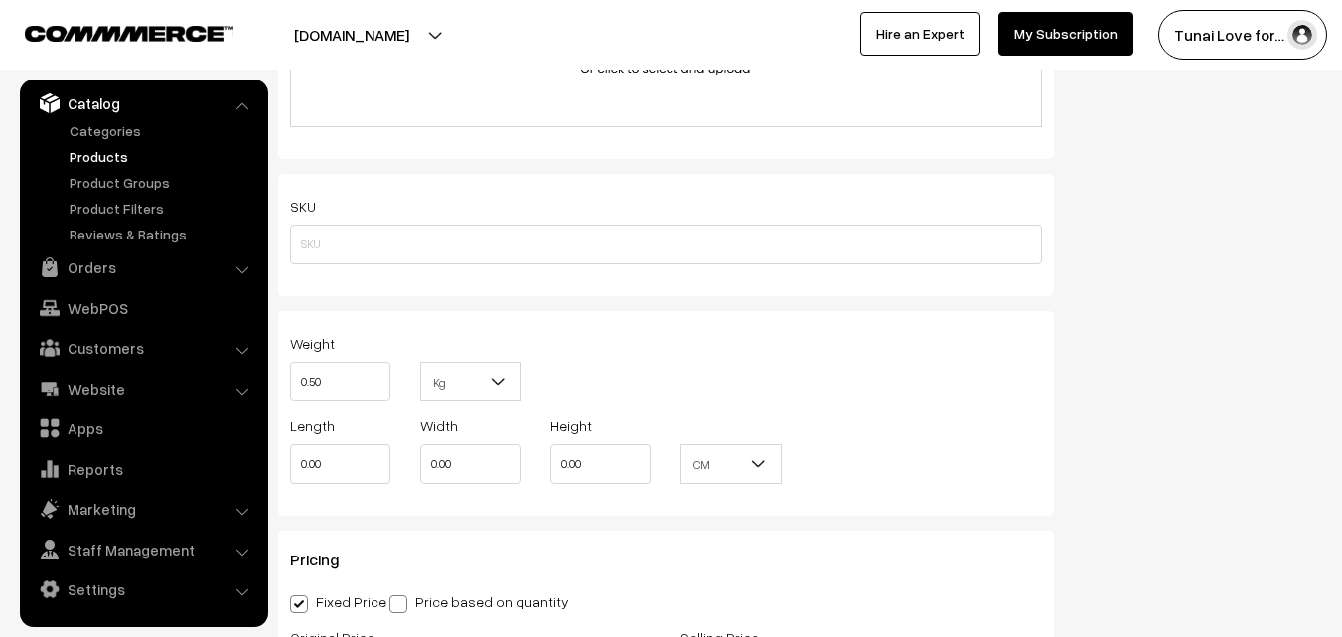
scroll to position [1887, 0]
